Goal: Navigation & Orientation: Find specific page/section

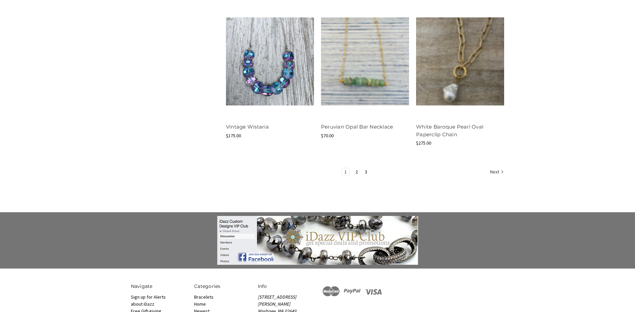
scroll to position [870, 0]
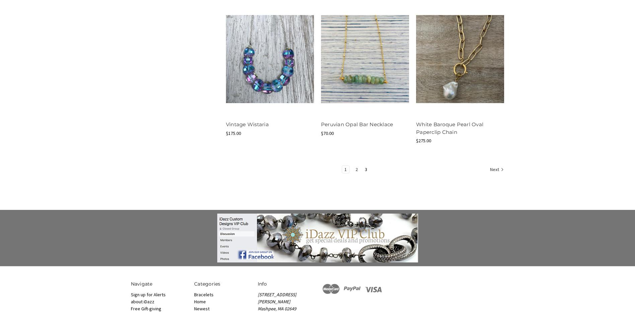
click at [356, 169] on link "2" at bounding box center [356, 169] width 7 height 7
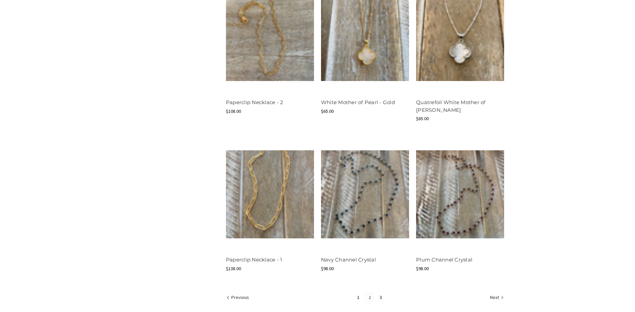
scroll to position [837, 0]
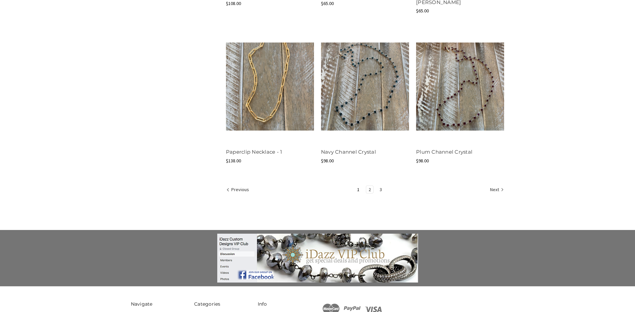
click at [380, 189] on link "3" at bounding box center [380, 189] width 7 height 7
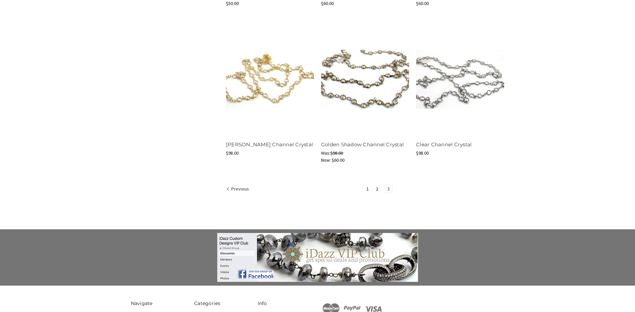
scroll to position [555, 0]
